Goal: Task Accomplishment & Management: Manage account settings

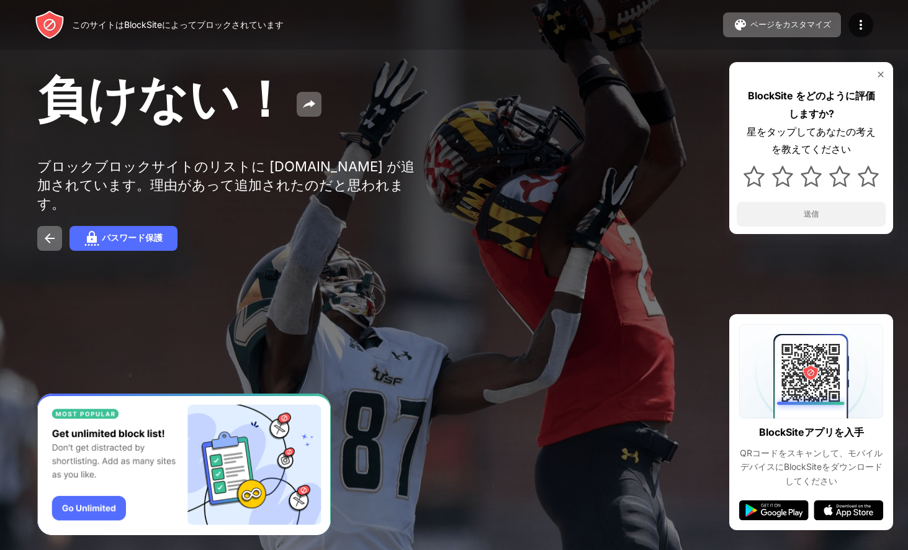
drag, startPoint x: 381, startPoint y: 119, endPoint x: 381, endPoint y: 145, distance: 26.1
click at [381, 122] on div "負けない！" at bounding box center [370, 100] width 667 height 67
drag, startPoint x: 628, startPoint y: 26, endPoint x: 620, endPoint y: 96, distance: 69.9
click at [628, 29] on div "このサイトはBlockSiteによってブロックされています ページをカスタマイズ ブロックリストの編集 リダイレクト ブロックページのカスタマイズ アップグレ…" at bounding box center [454, 25] width 908 height 50
drag, startPoint x: 43, startPoint y: 92, endPoint x: 108, endPoint y: 186, distance: 114.2
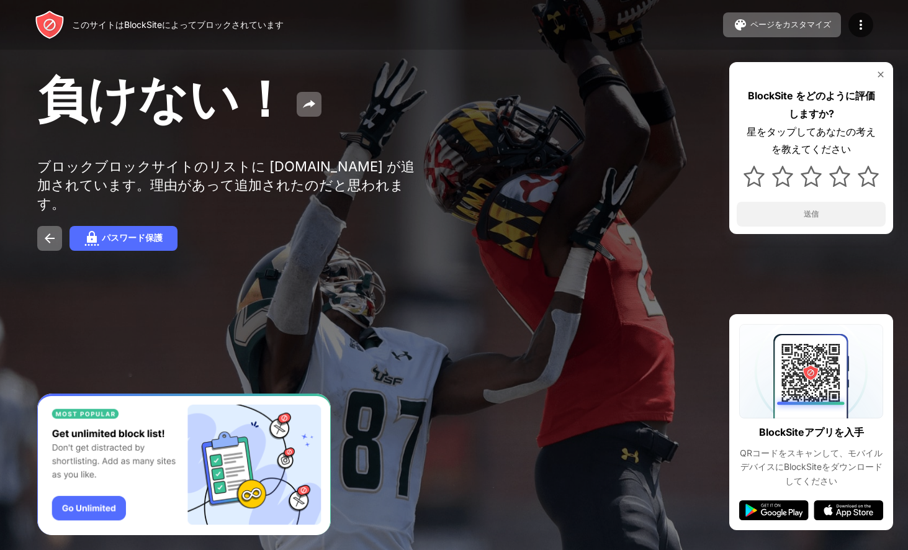
click at [88, 106] on font "負けない！" at bounding box center [163, 98] width 252 height 60
click at [582, 485] on div at bounding box center [454, 275] width 908 height 550
click at [749, 188] on div at bounding box center [811, 176] width 149 height 36
click at [775, 179] on img at bounding box center [782, 176] width 21 height 21
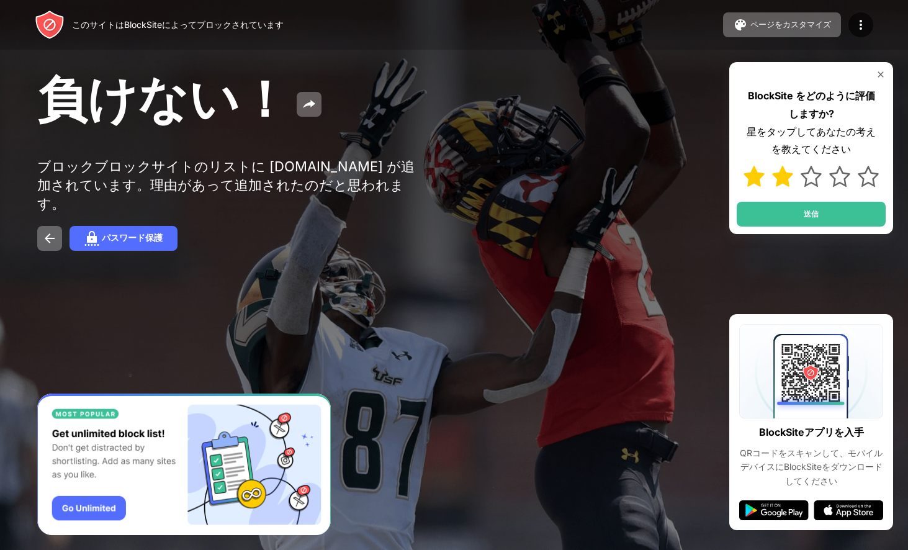
click at [777, 172] on img at bounding box center [782, 176] width 21 height 21
click at [880, 72] on img at bounding box center [881, 75] width 10 height 10
